Goal: Task Accomplishment & Management: Complete application form

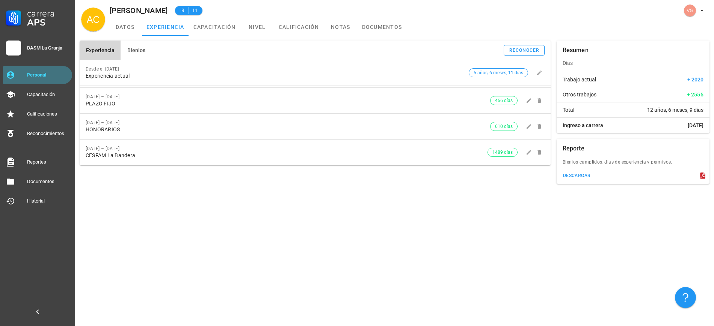
click at [44, 72] on div "Personal" at bounding box center [48, 75] width 42 height 6
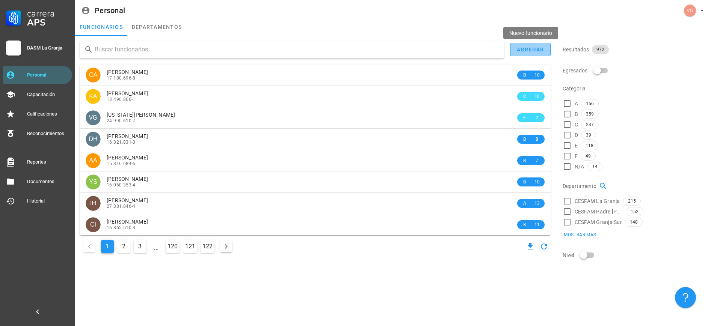
click at [533, 55] on button "agregar" at bounding box center [530, 50] width 41 height 14
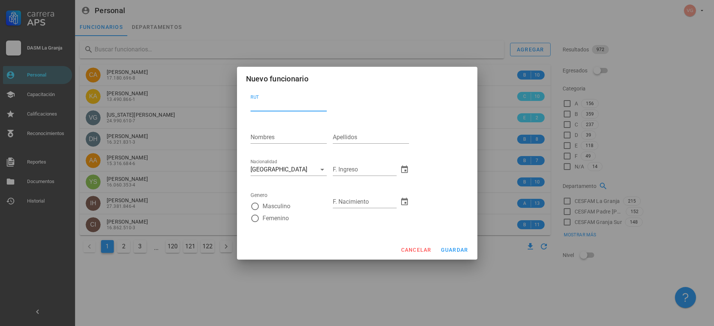
click at [278, 107] on input "RUT" at bounding box center [289, 105] width 76 height 12
type input "27.969.687-5"
click at [277, 132] on input "Nombres" at bounding box center [289, 137] width 76 height 12
type input "j"
type input "[PERSON_NAME]"
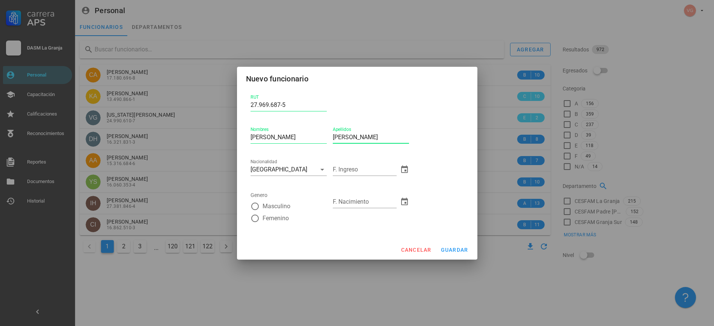
type input "[PERSON_NAME]"
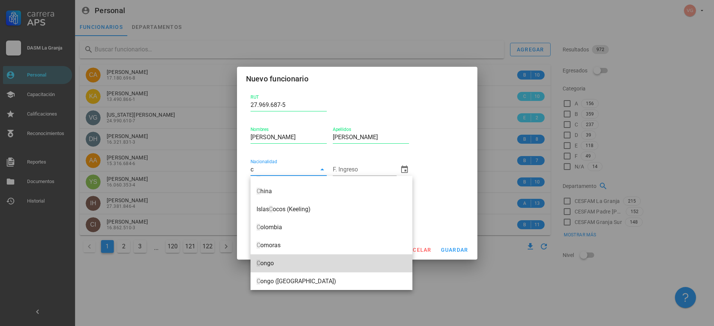
scroll to position [213, 0]
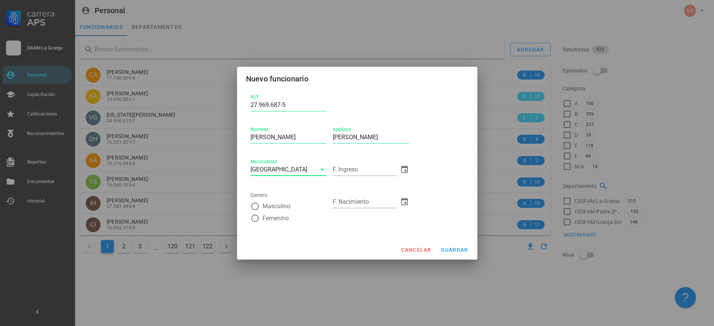
type input "[GEOGRAPHIC_DATA]"
type input "[DATE]"
click at [255, 204] on div at bounding box center [255, 206] width 13 height 13
radio input "true"
click at [367, 207] on input "F. Nacimiento" at bounding box center [365, 202] width 64 height 12
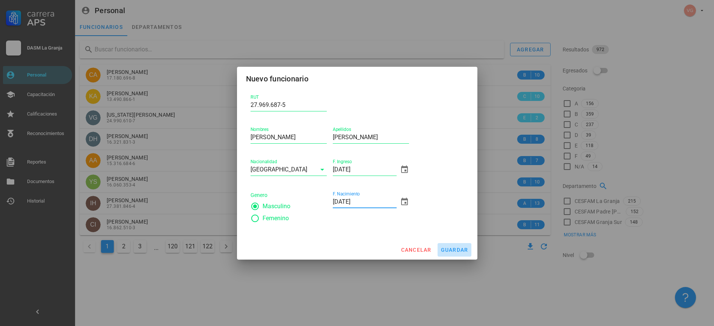
type input "[DATE]"
click at [459, 251] on span "guardar" at bounding box center [455, 250] width 28 height 6
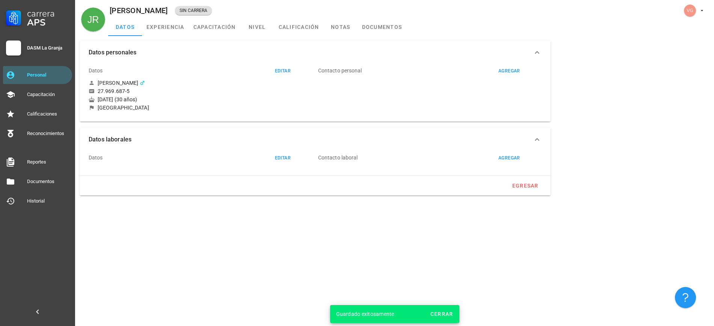
click at [278, 164] on div "Datos editar" at bounding box center [192, 158] width 206 height 18
click at [279, 159] on div "editar" at bounding box center [283, 158] width 16 height 5
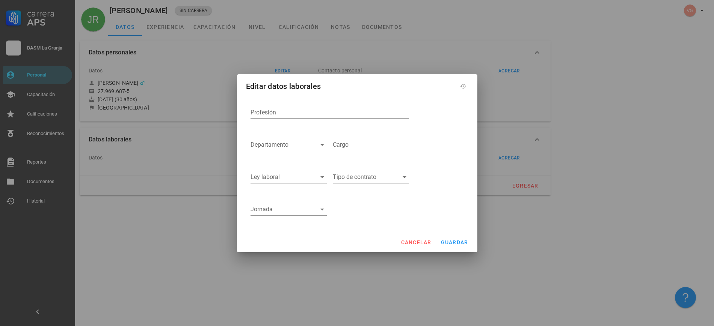
click at [260, 115] on input "Profesión" at bounding box center [330, 113] width 159 height 12
type input "Médico Cirujano"
click at [311, 145] on input "Departamento" at bounding box center [283, 145] width 64 height 12
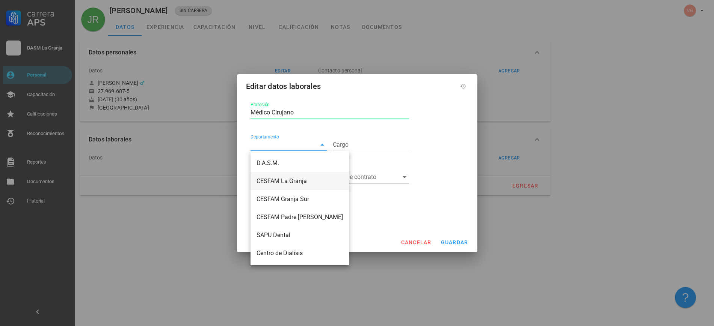
click at [302, 179] on div "CESFAM La Granja" at bounding box center [300, 181] width 86 height 7
type input "CESFAM La Granja"
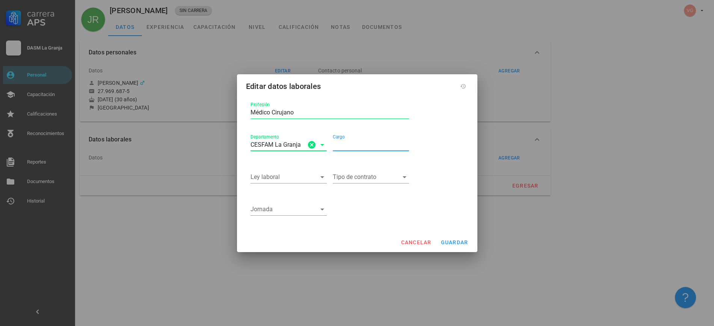
click at [350, 145] on input "Cargo" at bounding box center [371, 145] width 76 height 12
drag, startPoint x: 304, startPoint y: 113, endPoint x: 242, endPoint y: 113, distance: 61.6
click at [242, 113] on div "Profesión Médico Cirujano Departamento CESFAM La Granja Cargo Ley laboral Tipo …" at bounding box center [357, 164] width 240 height 137
click at [364, 147] on input "Cargo" at bounding box center [371, 145] width 76 height 12
paste input "Médico Cirujano"
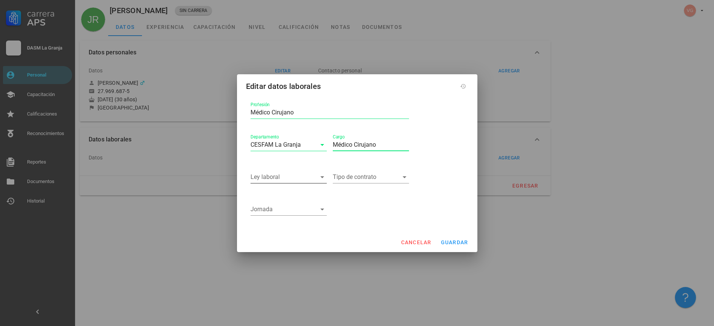
type input "Médico Cirujano"
click at [295, 172] on input "Ley laboral" at bounding box center [284, 177] width 66 height 12
click at [290, 186] on div "APS 19.378" at bounding box center [289, 183] width 64 height 7
click at [369, 177] on input "Tipo de contrato" at bounding box center [366, 177] width 66 height 12
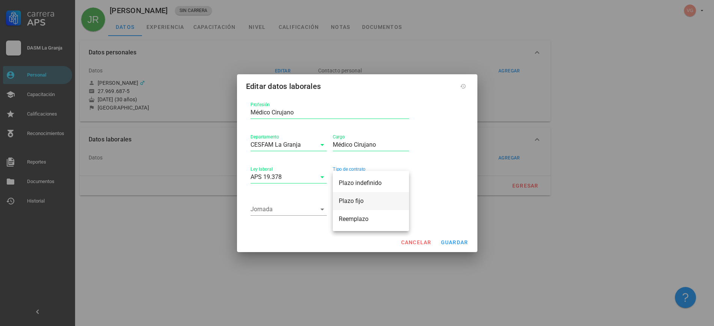
click at [369, 202] on div "Plazo fijo" at bounding box center [371, 201] width 64 height 7
drag, startPoint x: 290, startPoint y: 218, endPoint x: 290, endPoint y: 211, distance: 6.8
click at [290, 218] on div "Jornada" at bounding box center [289, 214] width 76 height 20
click at [290, 211] on input "Jornada" at bounding box center [284, 210] width 66 height 12
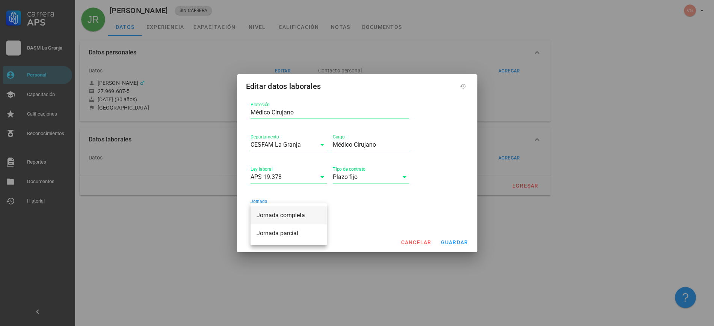
click at [278, 215] on div "Jornada completa" at bounding box center [289, 215] width 64 height 7
click at [448, 242] on span "guardar" at bounding box center [455, 243] width 28 height 6
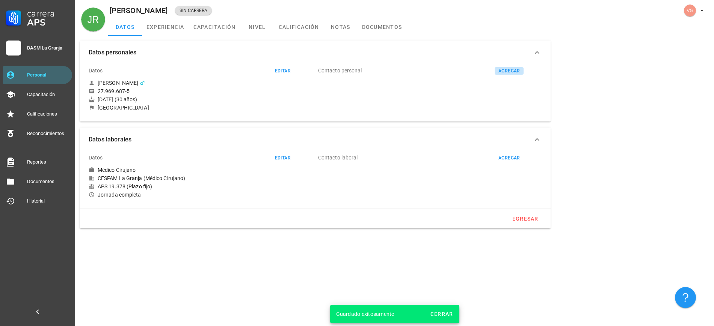
click at [511, 69] on div "agregar" at bounding box center [509, 70] width 22 height 5
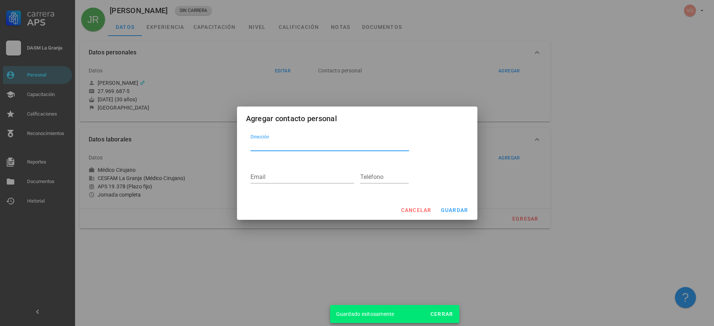
click at [269, 148] on textarea "Dirección" at bounding box center [330, 145] width 159 height 12
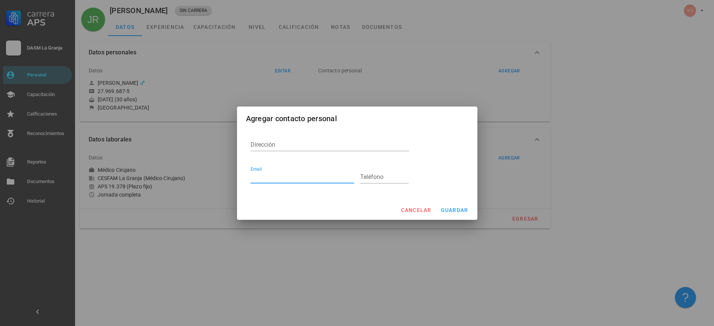
click at [275, 179] on input "Email" at bounding box center [303, 177] width 104 height 12
type input "[EMAIL_ADDRESS][DOMAIN_NAME]"
type input "956059181"
click at [455, 212] on span "guardar" at bounding box center [455, 210] width 28 height 6
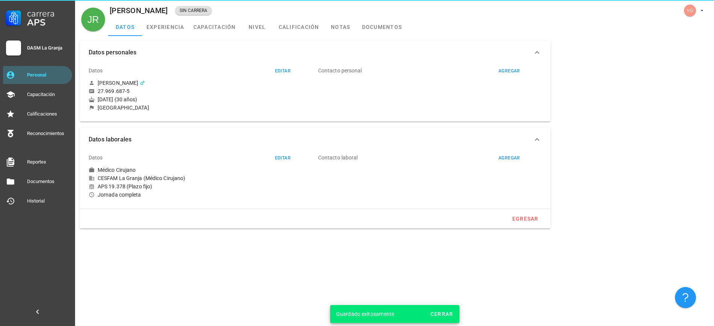
type input "[EMAIL_ADDRESS][DOMAIN_NAME]"
type input "956059181"
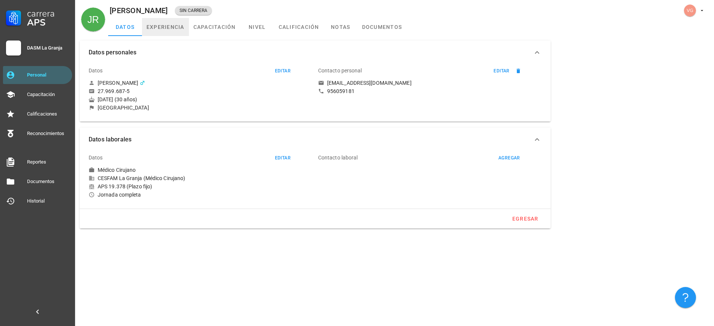
click at [176, 29] on link "experiencia" at bounding box center [165, 27] width 47 height 18
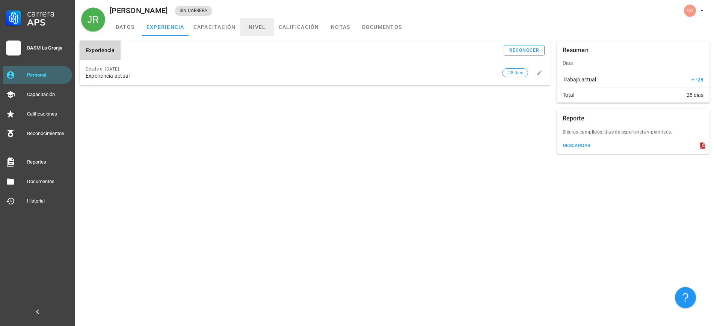
click at [255, 33] on link "nivel" at bounding box center [257, 27] width 34 height 18
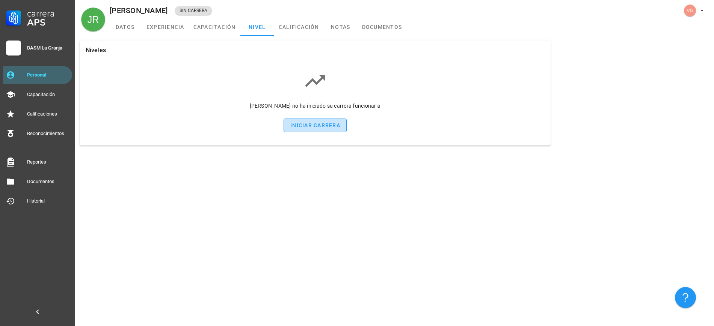
click at [322, 128] on div "iniciar carrera" at bounding box center [315, 125] width 50 height 6
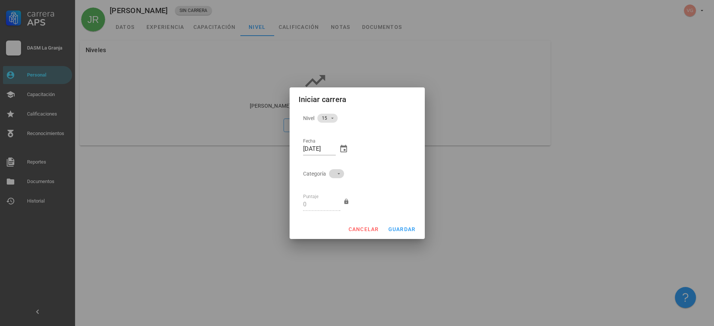
click at [332, 172] on span at bounding box center [336, 173] width 15 height 9
click at [333, 187] on div "A" at bounding box center [333, 181] width 21 height 18
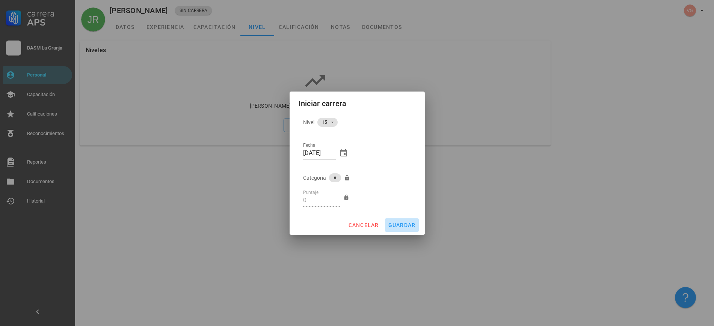
click at [402, 227] on span "guardar" at bounding box center [402, 225] width 28 height 6
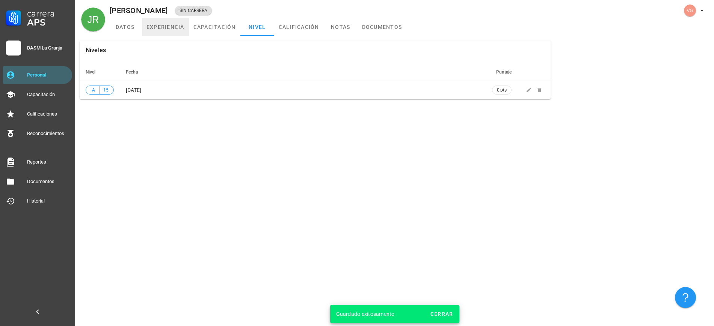
click at [175, 26] on link "experiencia" at bounding box center [165, 27] width 47 height 18
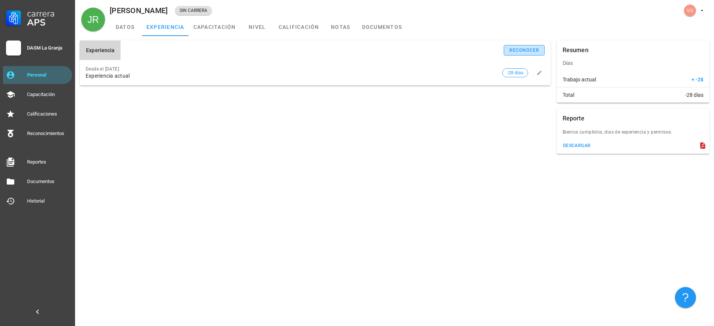
click at [533, 47] on button "reconocer" at bounding box center [524, 50] width 41 height 11
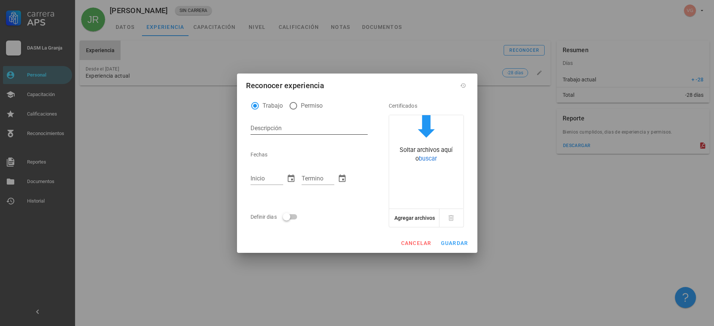
click at [275, 131] on textarea "Descripción" at bounding box center [309, 128] width 117 height 12
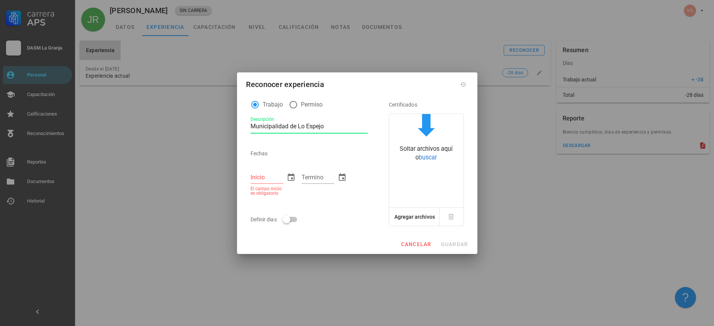
drag, startPoint x: 297, startPoint y: 126, endPoint x: 246, endPoint y: 123, distance: 50.8
click at [246, 123] on div "Trabajo Permiso Descripción Municipalidad de Lo Espejo Fechas Inicio El campo i…" at bounding box center [357, 162] width 222 height 136
click at [319, 124] on textarea "CESFAM [PERSON_NAME],Lo Espejo" at bounding box center [309, 127] width 117 height 12
type textarea "CESFAM [PERSON_NAME],Lo Espejo"
click at [277, 178] on input "Inicio" at bounding box center [267, 178] width 33 height 12
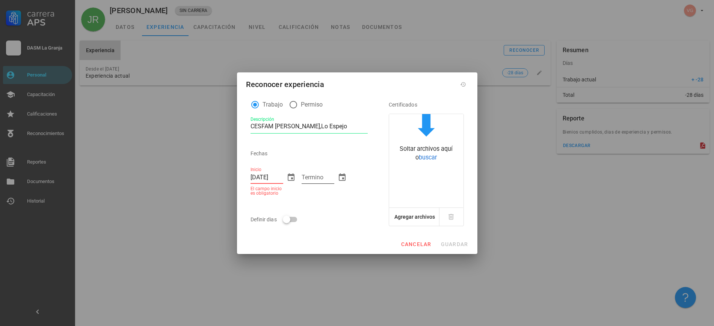
type input "[DATE]"
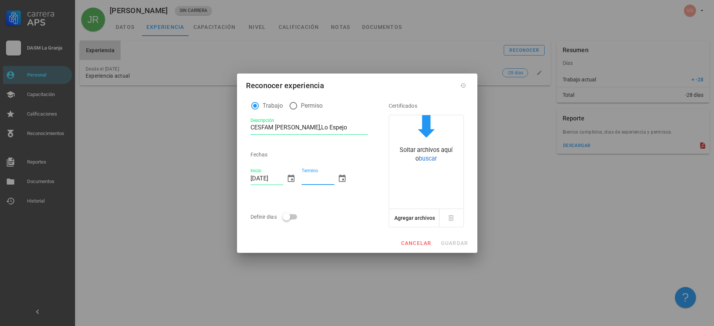
click at [322, 174] on input "Termino" at bounding box center [318, 179] width 33 height 12
type input "[DATE]"
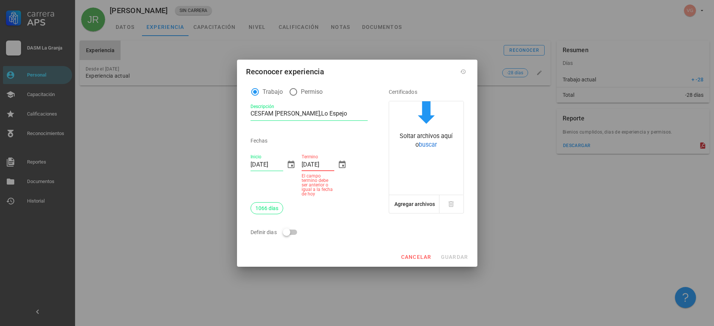
drag, startPoint x: 334, startPoint y: 165, endPoint x: 294, endPoint y: 163, distance: 40.2
click at [294, 163] on div "Trabajo Permiso Descripción CESFAM [PERSON_NAME],Lo Espejo Fechas Inicio [DATE]…" at bounding box center [309, 162] width 123 height 159
click at [364, 203] on div "Trabajo Permiso Descripción CESFAM [PERSON_NAME],Lo Espejo Fechas Inicio [DATE]…" at bounding box center [357, 162] width 219 height 159
drag, startPoint x: 317, startPoint y: 163, endPoint x: 287, endPoint y: 165, distance: 30.5
click at [287, 165] on div "Trabajo Permiso Descripción CESFAM [PERSON_NAME],Lo Espejo Fechas Inicio [DATE]…" at bounding box center [309, 162] width 123 height 159
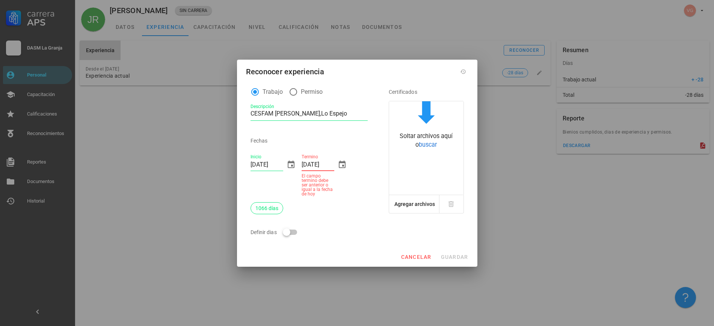
type input "[DATE]"
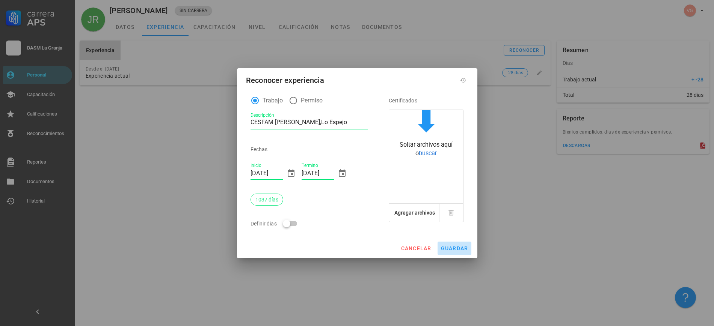
click at [461, 249] on span "guardar" at bounding box center [455, 249] width 28 height 6
